Goal: Information Seeking & Learning: Compare options

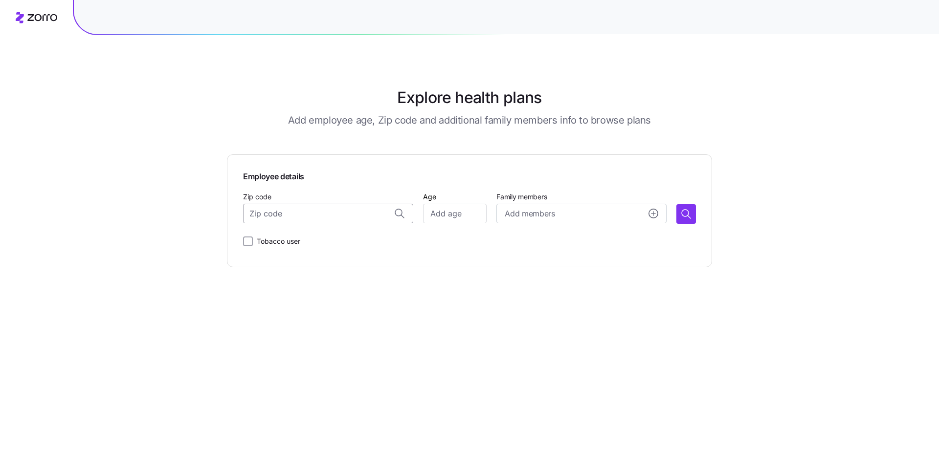
click at [340, 217] on input "Zip code" at bounding box center [328, 214] width 170 height 20
type input "f"
type input "2"
click at [349, 243] on span "[GEOGRAPHIC_DATA], [GEOGRAPHIC_DATA]" at bounding box center [337, 239] width 137 height 12
type input "[GEOGRAPHIC_DATA], [GEOGRAPHIC_DATA]"
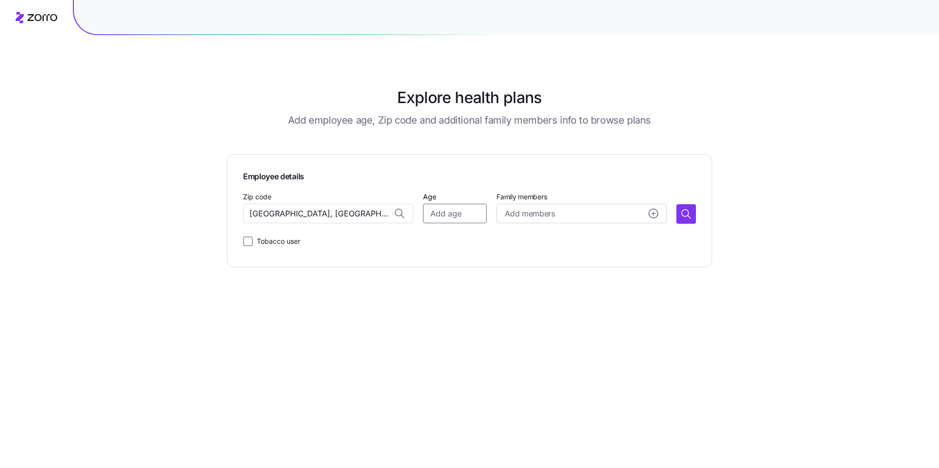
click at [453, 219] on input "Age" at bounding box center [455, 214] width 64 height 20
type input "2"
type input "35"
click at [689, 213] on icon "button" at bounding box center [686, 214] width 12 height 12
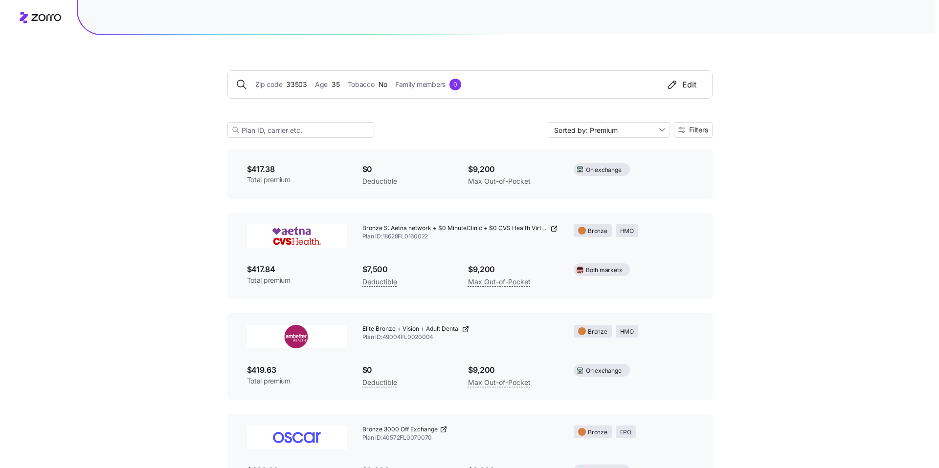
scroll to position [3147, 0]
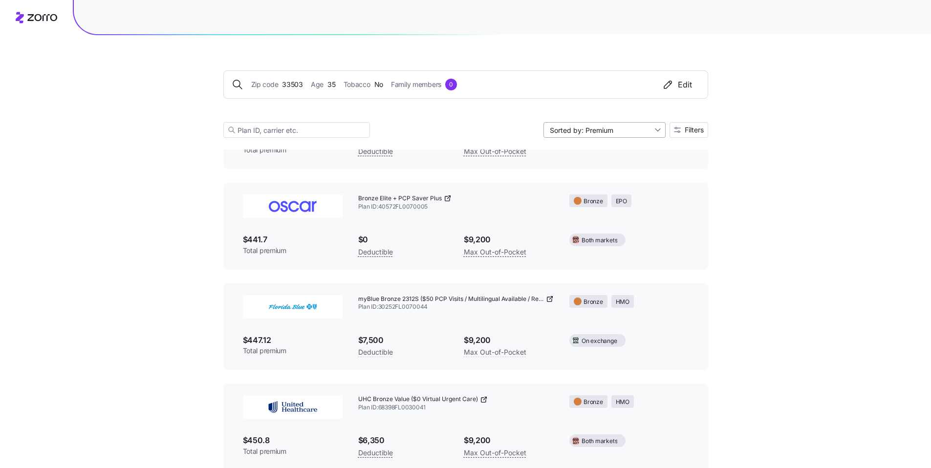
click at [656, 132] on input "Sorted by: Premium" at bounding box center [605, 130] width 122 height 16
click at [695, 133] on span "Filters" at bounding box center [694, 130] width 19 height 7
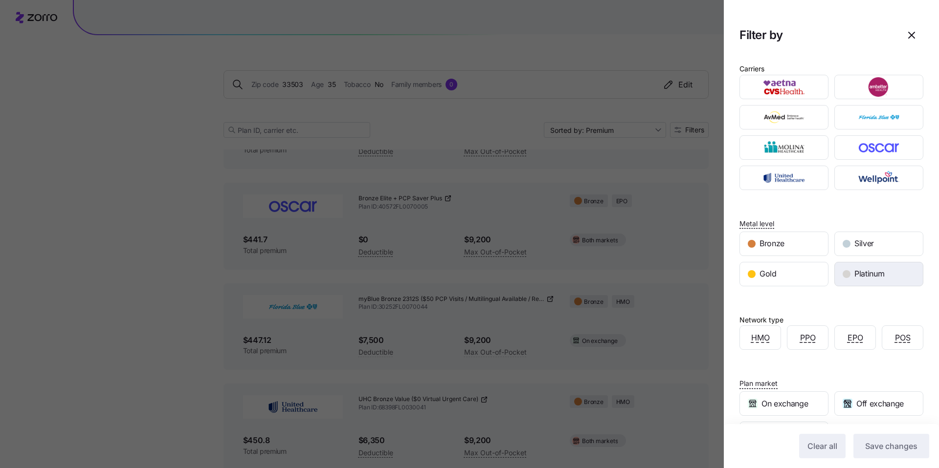
click at [864, 275] on span "Platinum" at bounding box center [869, 274] width 30 height 12
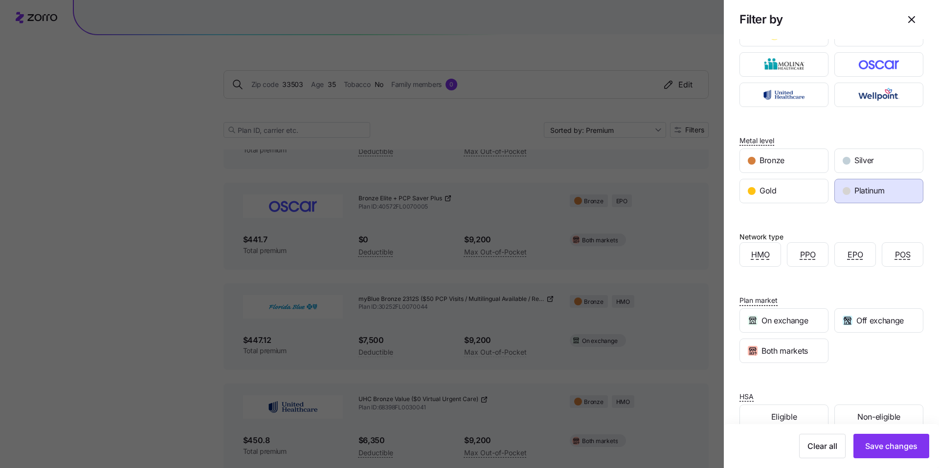
scroll to position [104, 0]
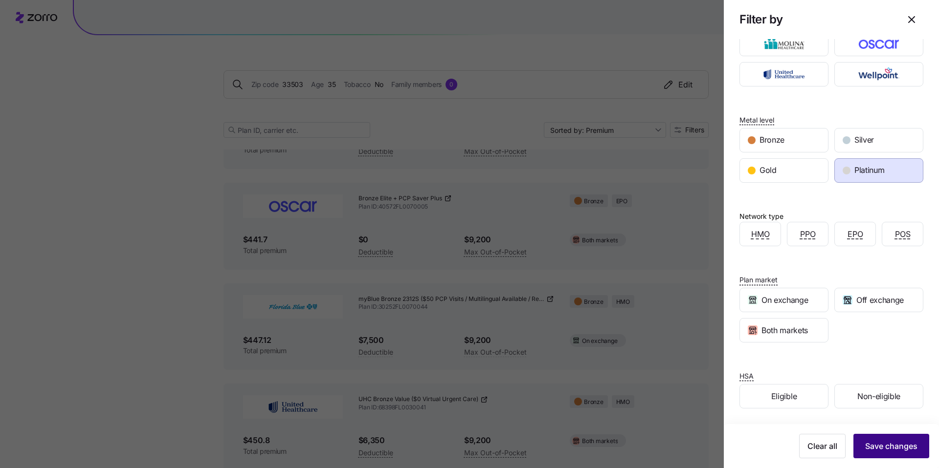
click at [907, 446] on span "Save changes" at bounding box center [891, 447] width 52 height 12
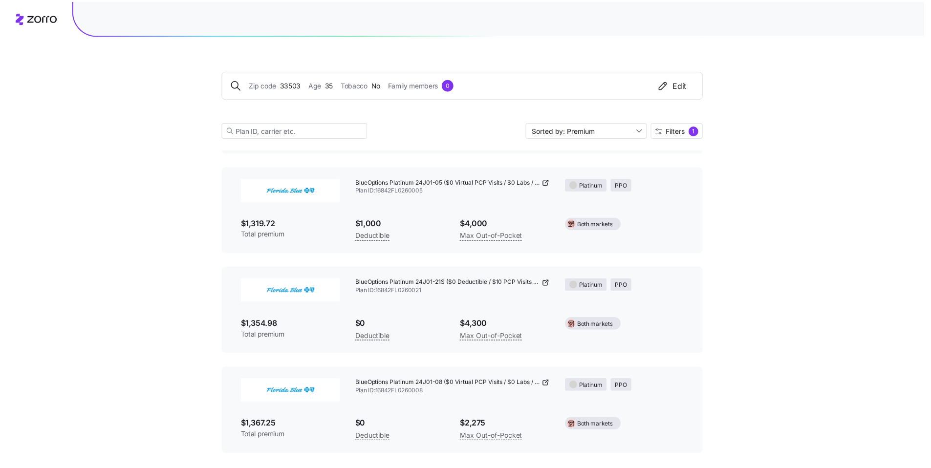
scroll to position [749, 0]
